Goal: Information Seeking & Learning: Find specific fact

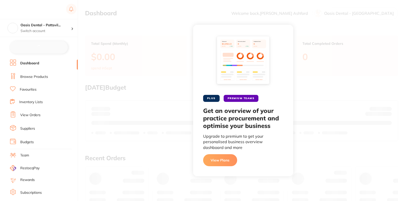
checkbox input "false"
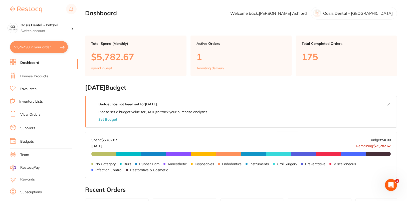
click at [27, 83] on ul "Dashboard Browse Products Favourites Inventory Lists View Orders Suppliers Budg…" at bounding box center [44, 145] width 68 height 173
click at [34, 79] on li "Browse Products" at bounding box center [44, 77] width 68 height 8
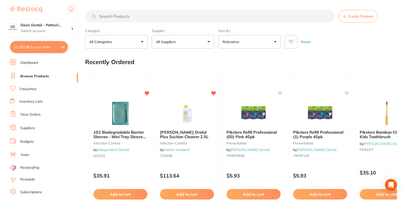
click at [178, 36] on button "All Suppliers" at bounding box center [183, 42] width 63 height 14
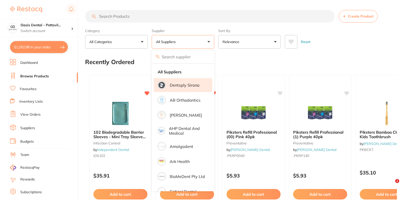
click at [193, 83] on p "Dentsply Sirona" at bounding box center [185, 85] width 30 height 5
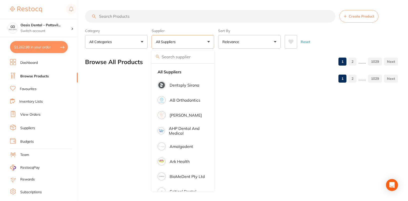
click at [343, 54] on div "1 2 ...... 1029" at bounding box center [368, 62] width 62 height 16
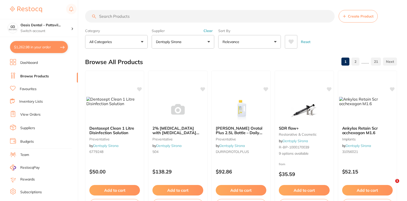
click at [193, 19] on input "search" at bounding box center [209, 16] width 249 height 13
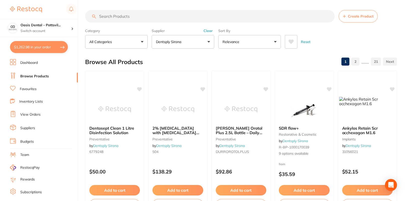
click at [240, 14] on input "search" at bounding box center [209, 16] width 249 height 13
paste input "659790V"
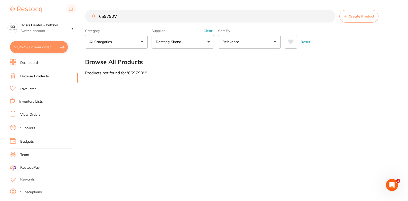
type input "659790V"
click at [210, 29] on button "Clear" at bounding box center [208, 31] width 12 height 5
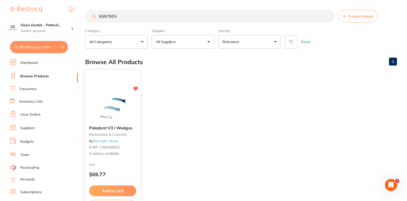
click at [121, 94] on div "Palodent V3 I Wedges restorative & cosmetic by Dentsply Sirona R-BP-1000189032 …" at bounding box center [113, 142] width 56 height 145
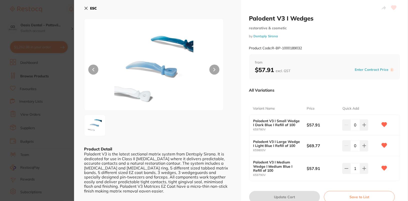
click at [133, 126] on div at bounding box center [157, 126] width 147 height 22
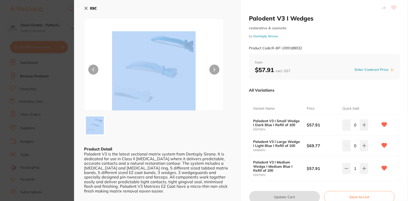
click at [183, 130] on div at bounding box center [157, 126] width 147 height 22
